Goal: Navigation & Orientation: Understand site structure

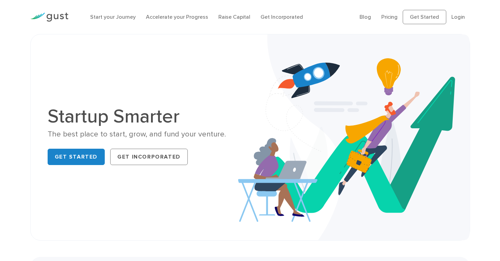
click at [61, 19] on img at bounding box center [49, 17] width 38 height 9
click at [112, 18] on link "Start your Journey" at bounding box center [113, 17] width 46 height 6
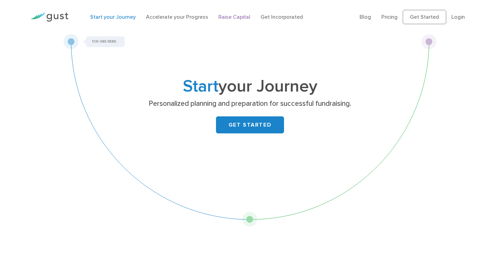
click at [224, 17] on link "Raise Capital" at bounding box center [235, 17] width 32 height 6
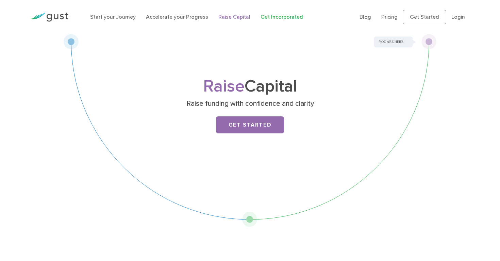
click at [266, 17] on link "Get Incorporated" at bounding box center [282, 17] width 43 height 6
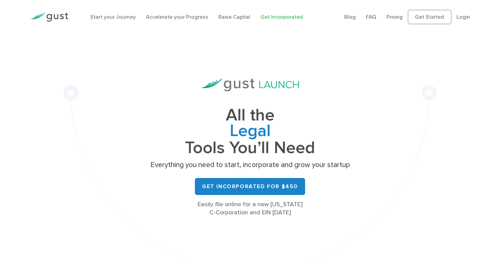
click at [58, 14] on img at bounding box center [49, 17] width 38 height 9
